Goal: Information Seeking & Learning: Learn about a topic

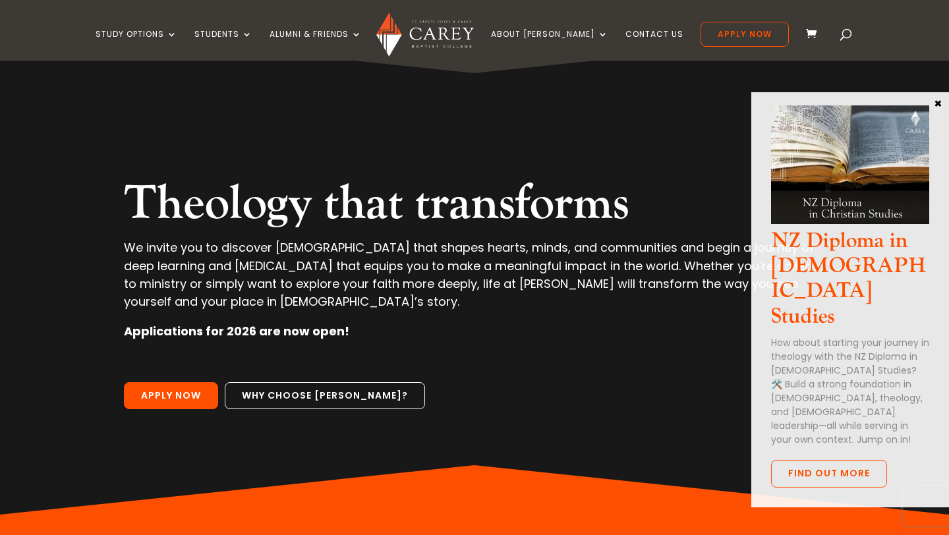
scroll to position [37, 0]
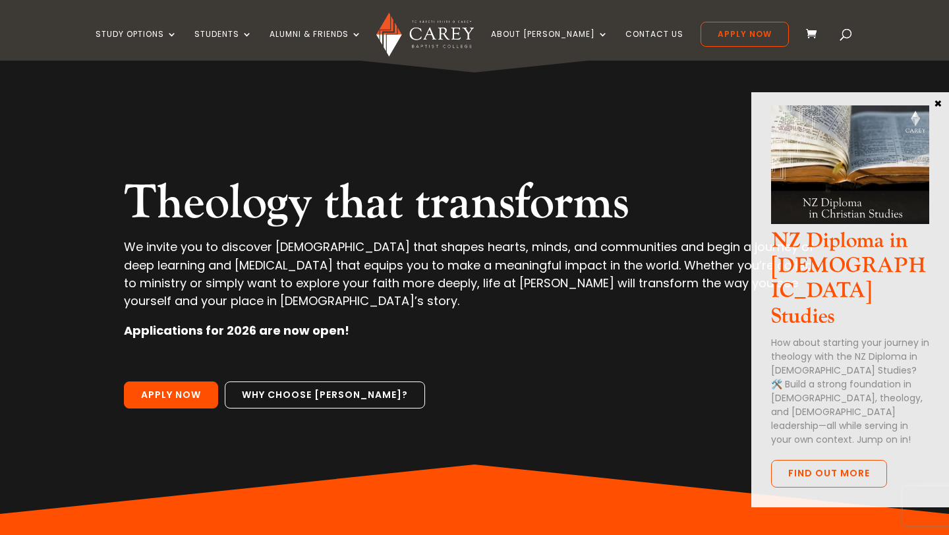
click at [941, 103] on button "×" at bounding box center [937, 103] width 13 height 12
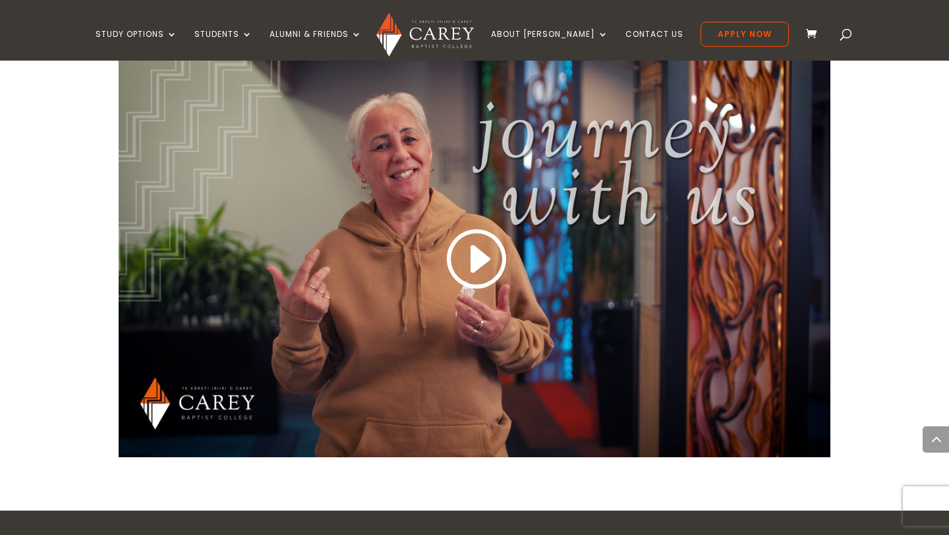
scroll to position [1164, 0]
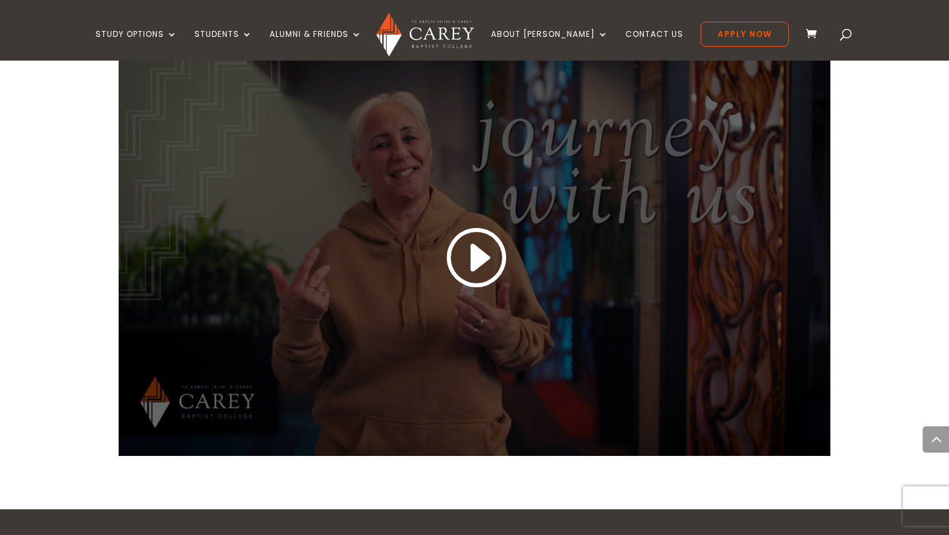
click at [472, 269] on link at bounding box center [474, 258] width 63 height 69
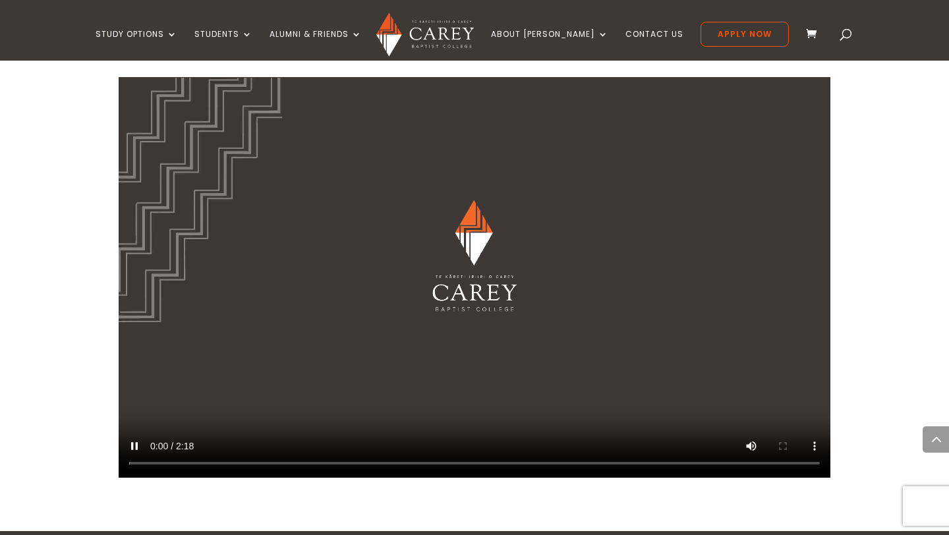
scroll to position [1146, 0]
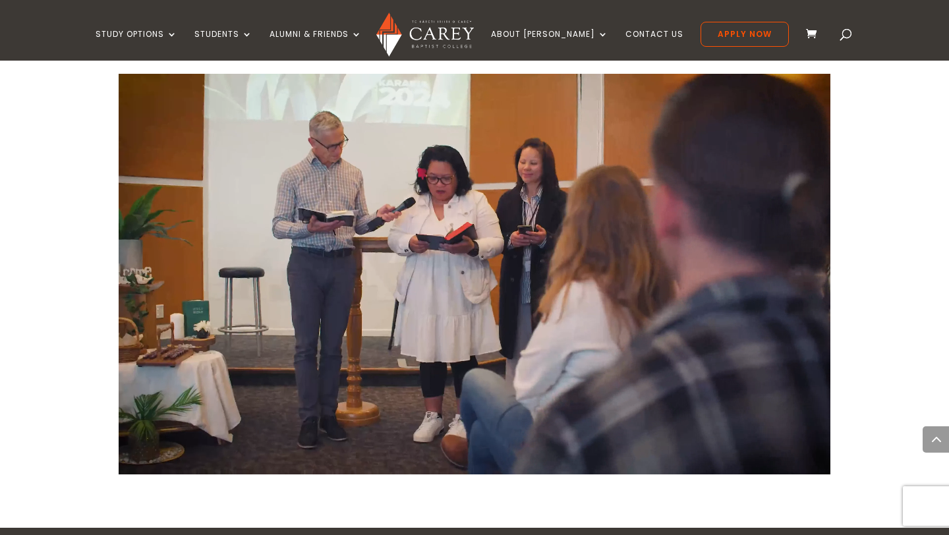
click at [324, 254] on video at bounding box center [475, 274] width 712 height 401
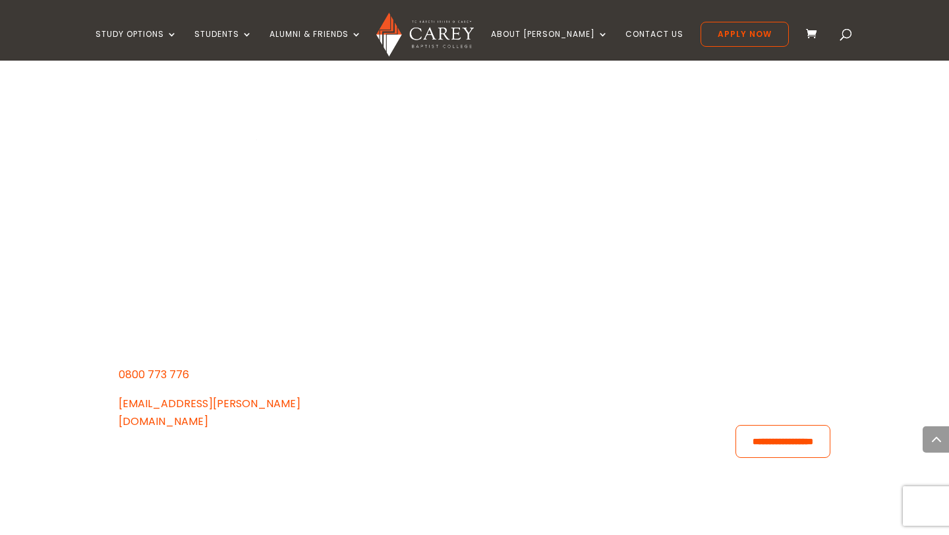
scroll to position [3877, 0]
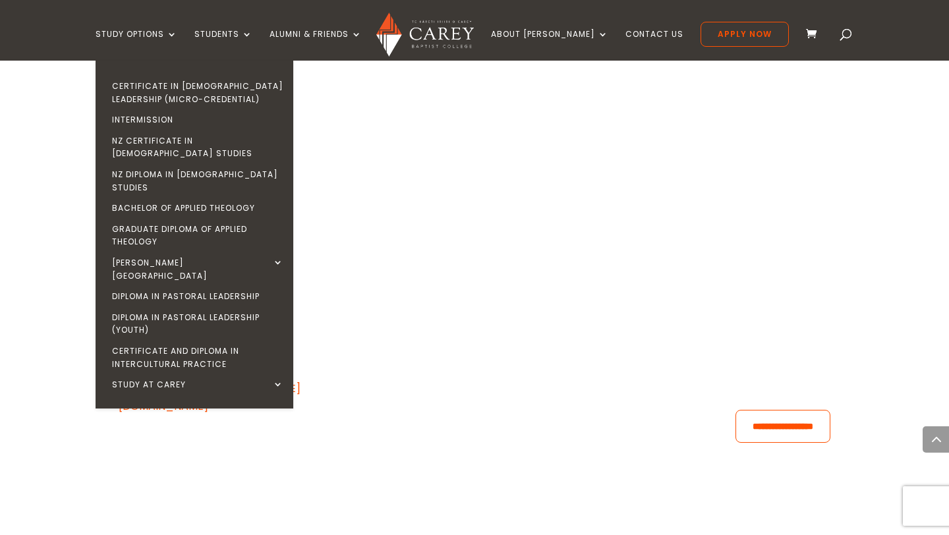
click at [222, 71] on ul "Certificate in [DEMOGRAPHIC_DATA] Leadership (Micro-credential) Intermission NZ…" at bounding box center [195, 235] width 198 height 348
click at [222, 85] on link "Certificate in [DEMOGRAPHIC_DATA] Leadership (Micro-credential)" at bounding box center [198, 93] width 198 height 34
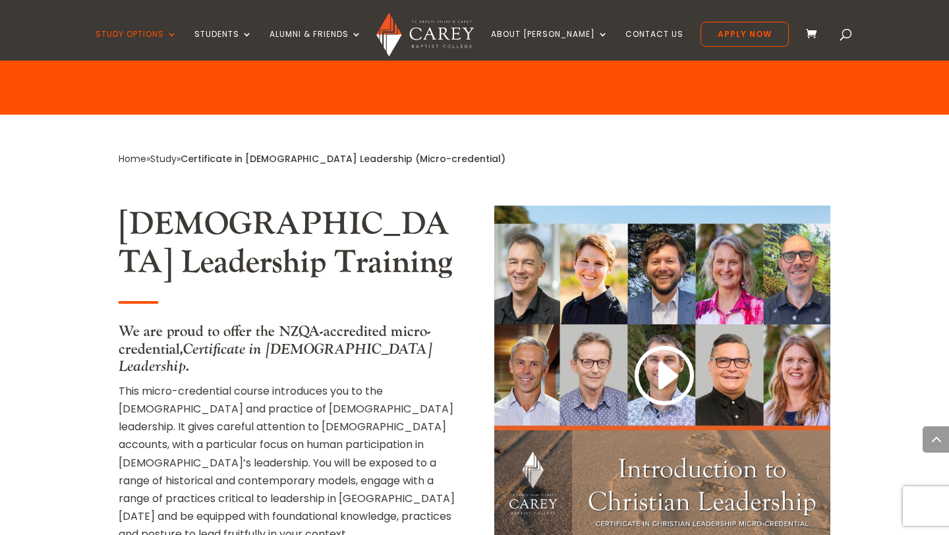
scroll to position [700, 0]
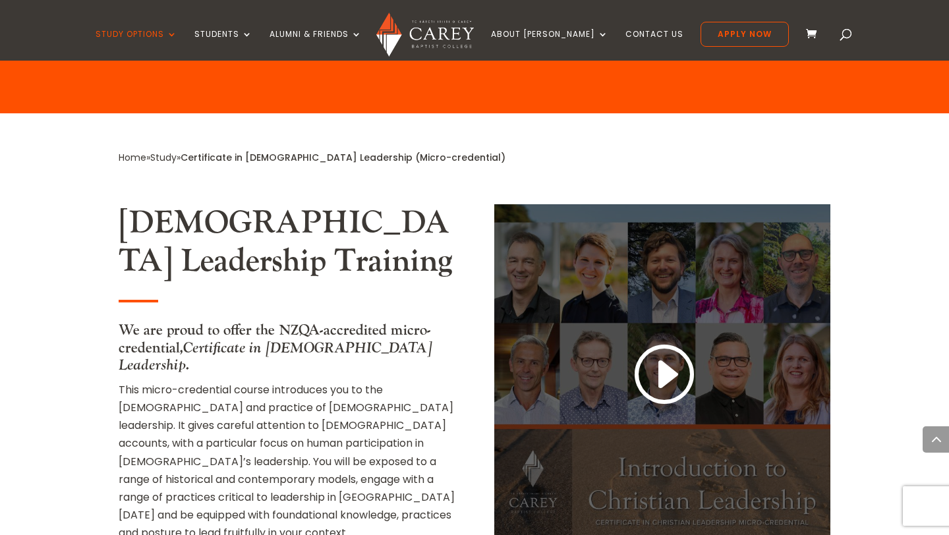
click at [639, 341] on link at bounding box center [662, 375] width 63 height 69
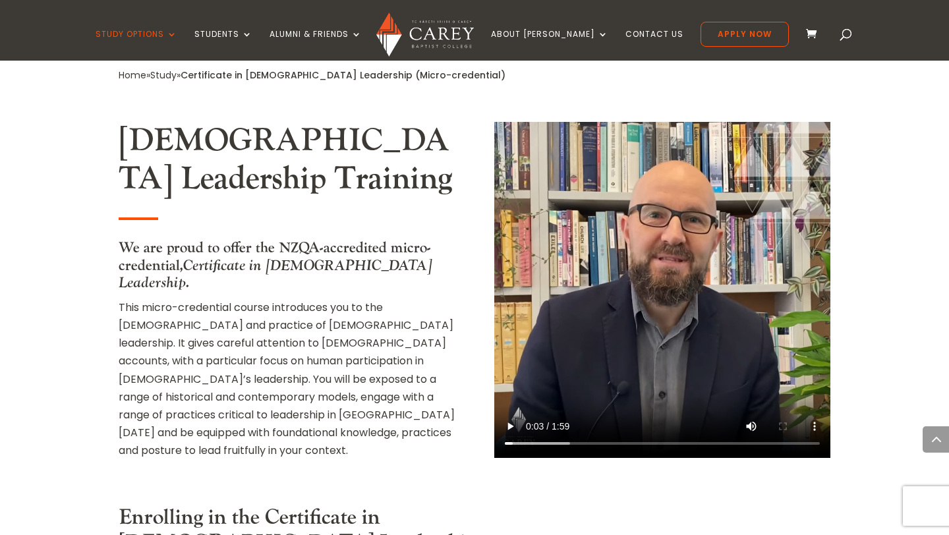
scroll to position [783, 0]
